Goal: Task Accomplishment & Management: Manage account settings

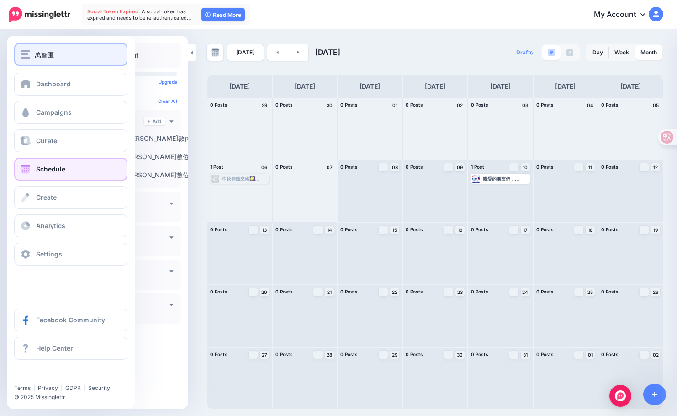
click at [28, 59] on div "萬智匯" at bounding box center [71, 54] width 100 height 11
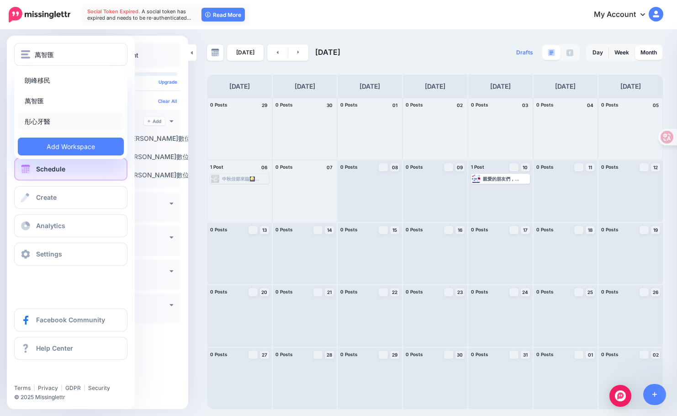
click at [42, 122] on link "彤心牙醫" at bounding box center [71, 121] width 106 height 18
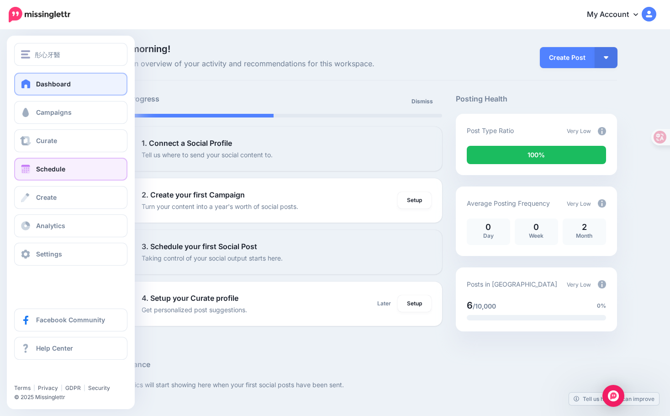
click at [37, 168] on span "Schedule" at bounding box center [50, 169] width 29 height 8
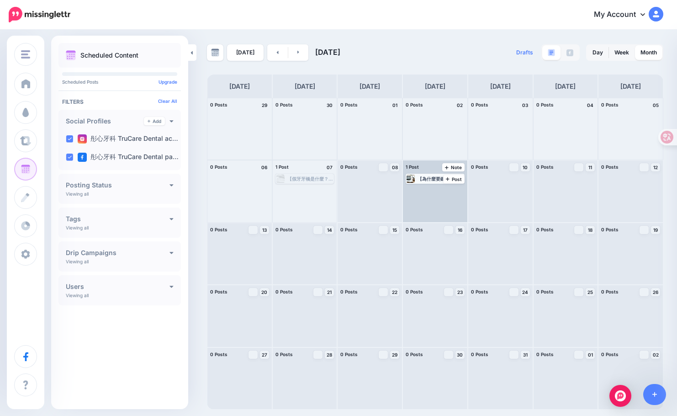
click at [426, 180] on div "【為什麼要鑲配牙冠？一文了解牙冠及價格】 🦷牙冠/牙套是什麼？有什麼功用？ 又稱為牙套，是現代牙科技術中不可或缺的修復裝置。牙冠可用來保護經過杜牙根治療或因蛀…" at bounding box center [441, 178] width 46 height 5
click at [420, 189] on link "Edit" at bounding box center [421, 189] width 29 height 8
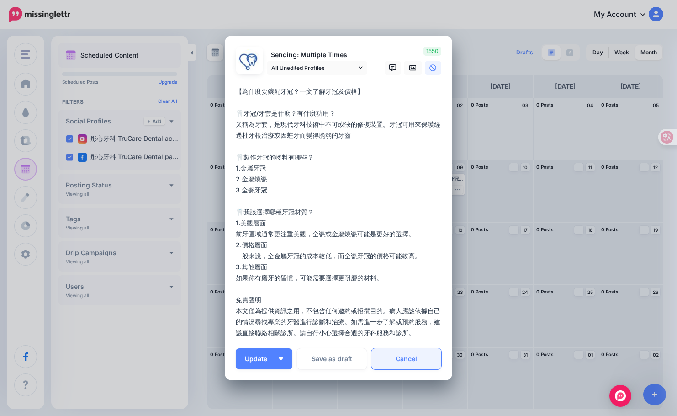
click at [420, 359] on link "Cancel" at bounding box center [406, 358] width 70 height 21
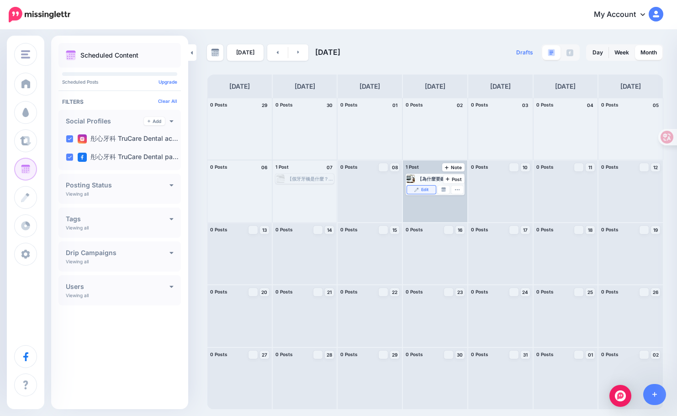
click at [424, 190] on span "Edit" at bounding box center [424, 189] width 7 height 5
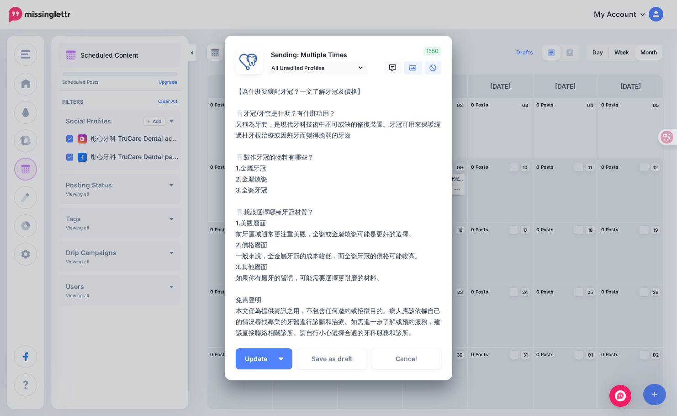
click at [409, 69] on icon at bounding box center [412, 67] width 7 height 5
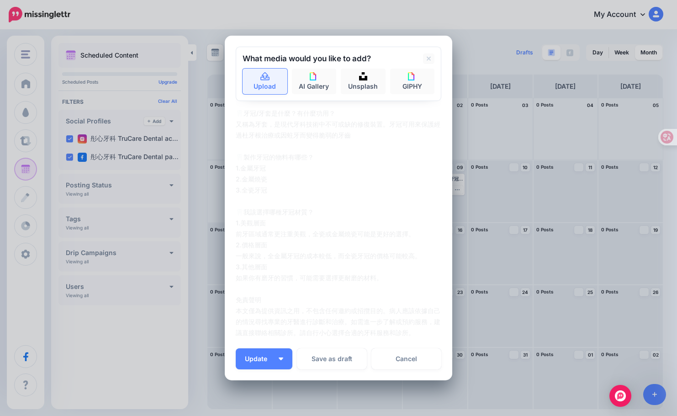
click at [275, 84] on link "Upload" at bounding box center [265, 82] width 45 height 26
click at [259, 85] on link "Upload" at bounding box center [265, 82] width 45 height 26
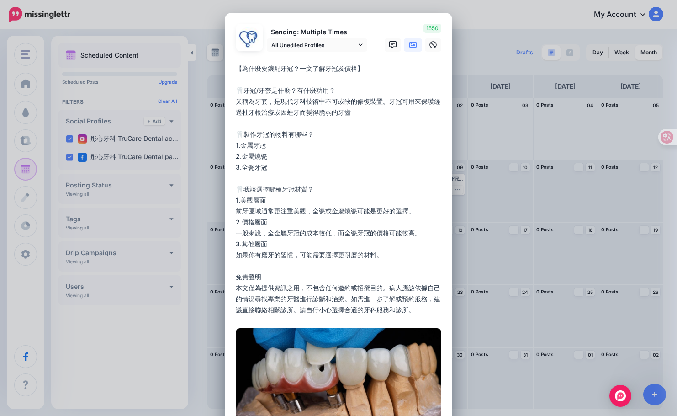
drag, startPoint x: 352, startPoint y: 69, endPoint x: 337, endPoint y: 67, distance: 15.1
click at [337, 67] on textarea "**********" at bounding box center [341, 189] width 210 height 252
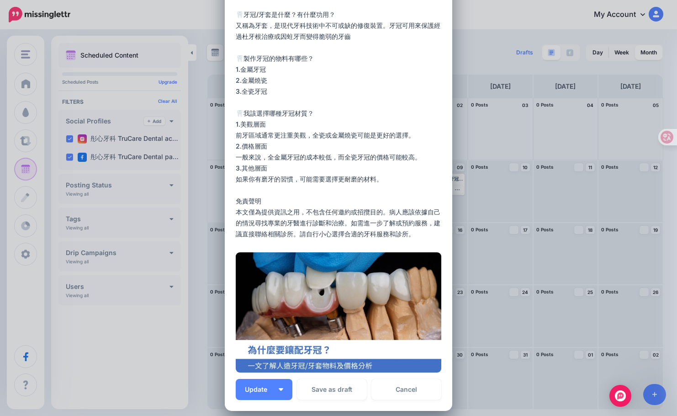
scroll to position [137, 0]
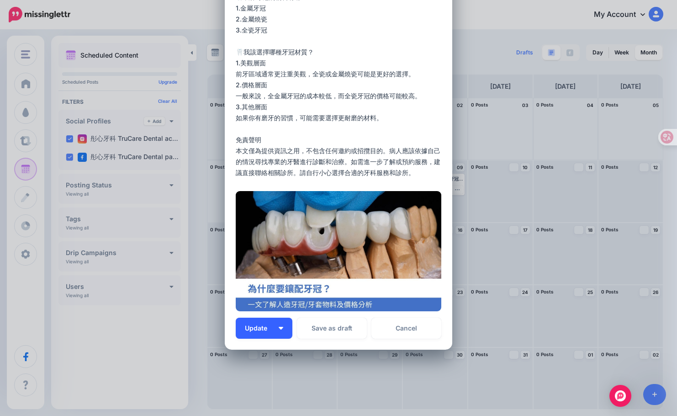
type textarea "**********"
click at [285, 331] on button "Update" at bounding box center [264, 327] width 57 height 21
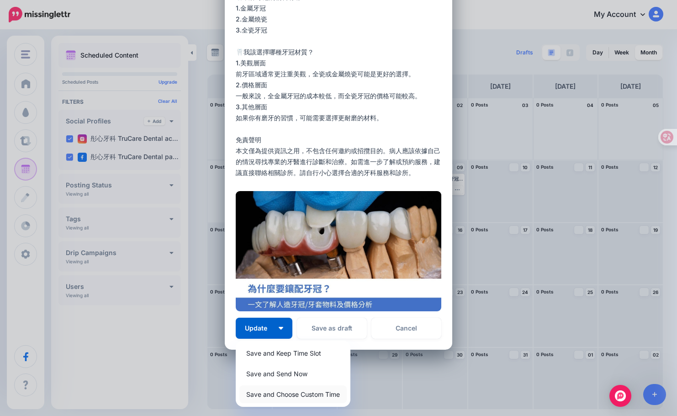
click at [313, 394] on link "Save and Choose Custom Time" at bounding box center [292, 394] width 107 height 18
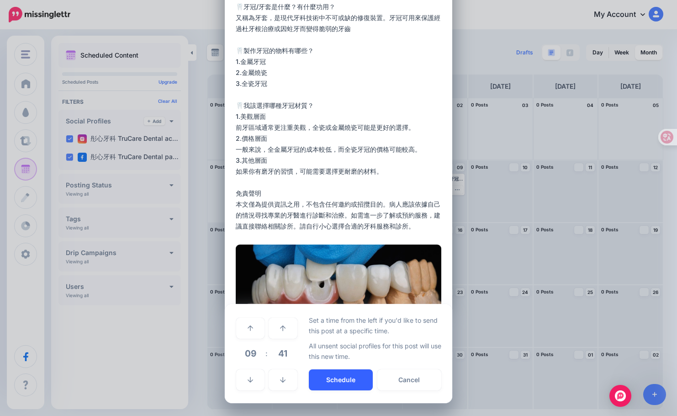
scroll to position [84, 0]
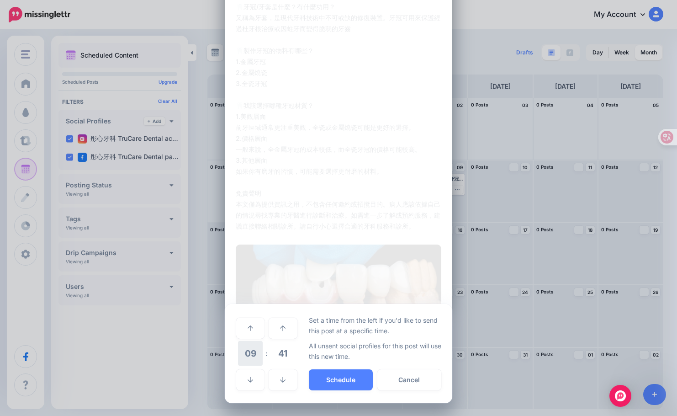
click at [249, 351] on span "09" at bounding box center [250, 353] width 25 height 25
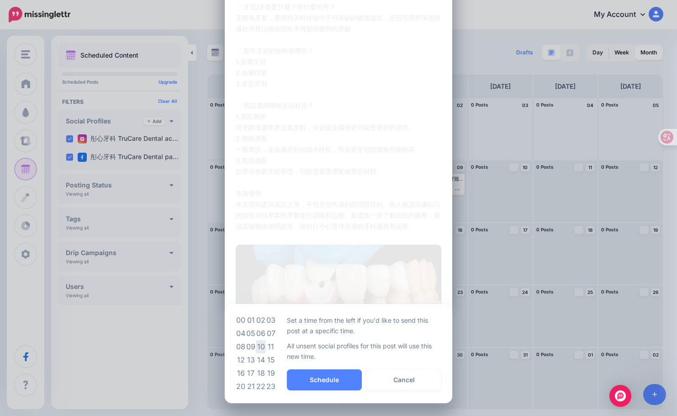
click at [259, 342] on td "10" at bounding box center [261, 346] width 10 height 13
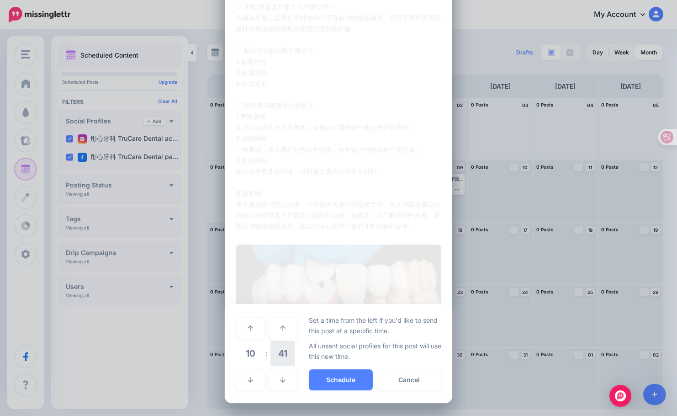
click at [286, 356] on span "41" at bounding box center [282, 353] width 25 height 25
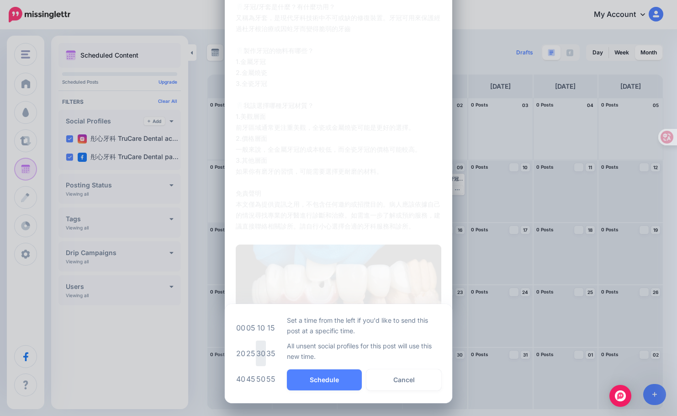
click at [259, 351] on td "30" at bounding box center [261, 353] width 10 height 26
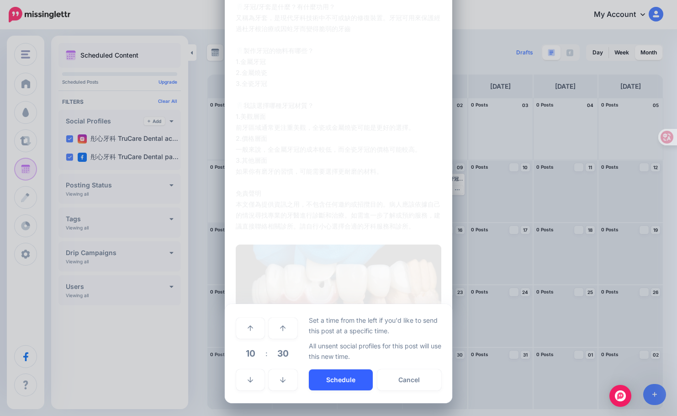
click at [333, 377] on button "Schedule" at bounding box center [341, 379] width 64 height 21
